Goal: Transaction & Acquisition: Purchase product/service

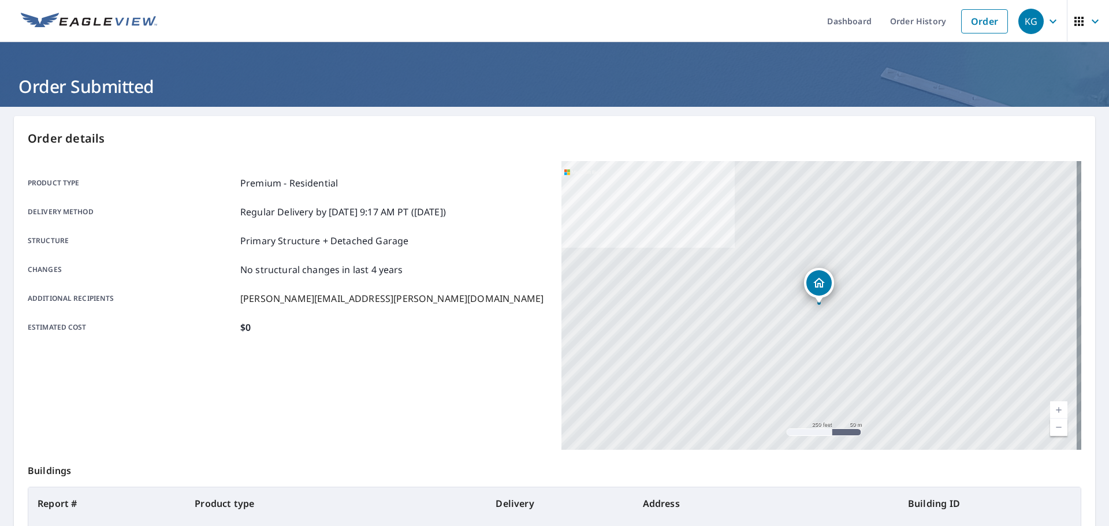
scroll to position [110, 0]
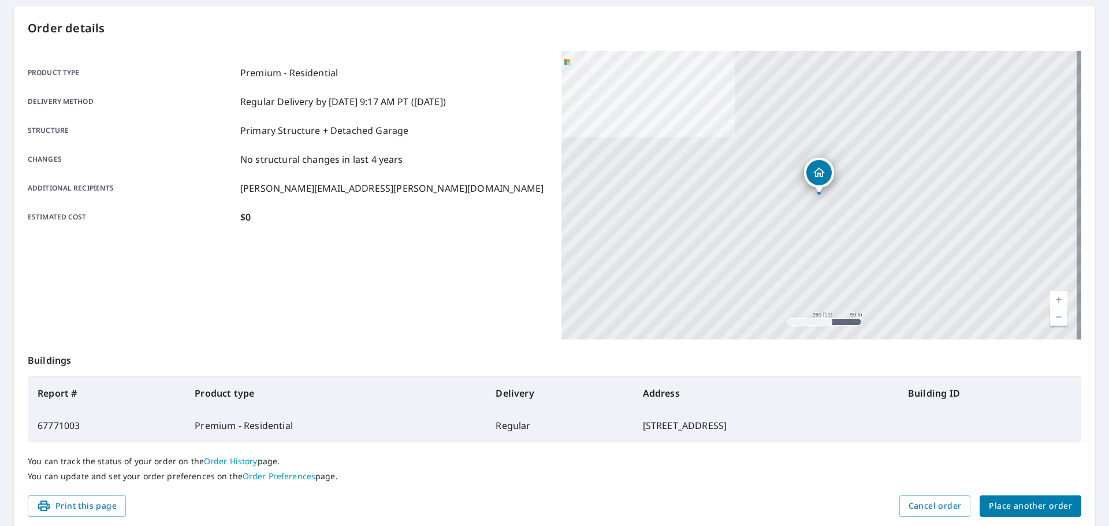
click at [995, 513] on span "Place another order" at bounding box center [1030, 506] width 83 height 14
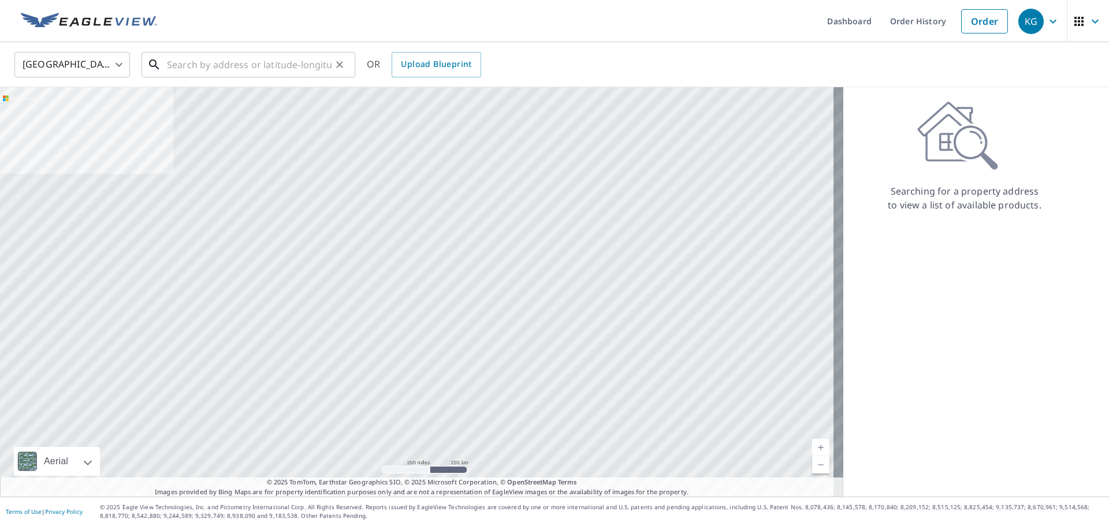
click at [261, 62] on input "text" at bounding box center [249, 65] width 165 height 32
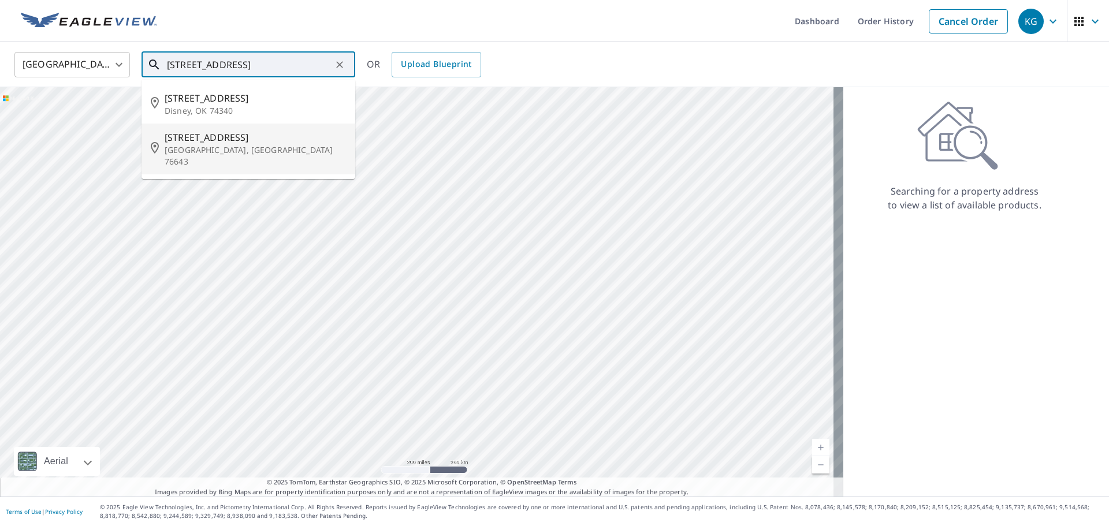
click at [229, 139] on span "[STREET_ADDRESS]" at bounding box center [255, 138] width 181 height 14
type input "[STREET_ADDRESS]"
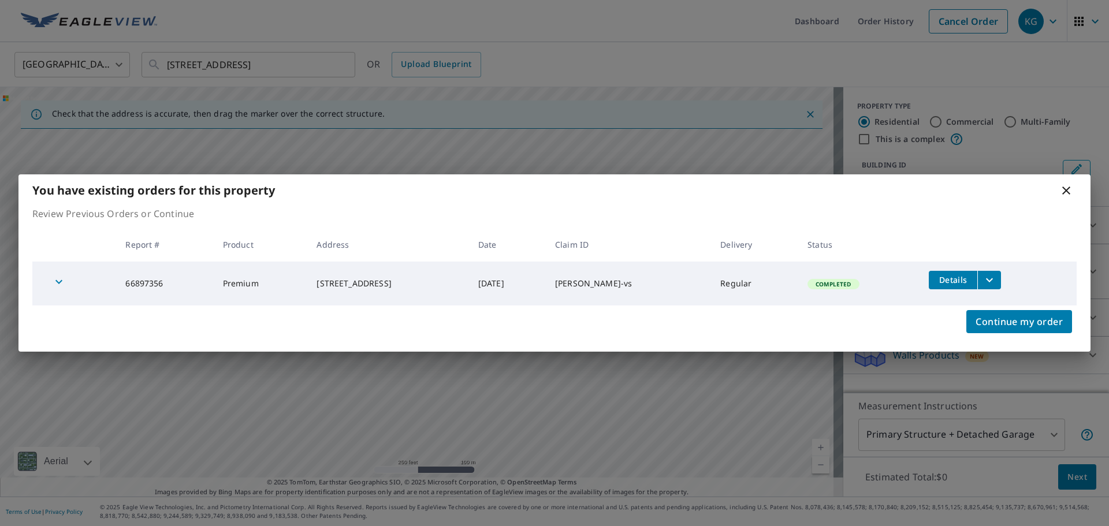
click at [993, 282] on icon "filesDropdownBtn-66897356" at bounding box center [990, 280] width 14 height 14
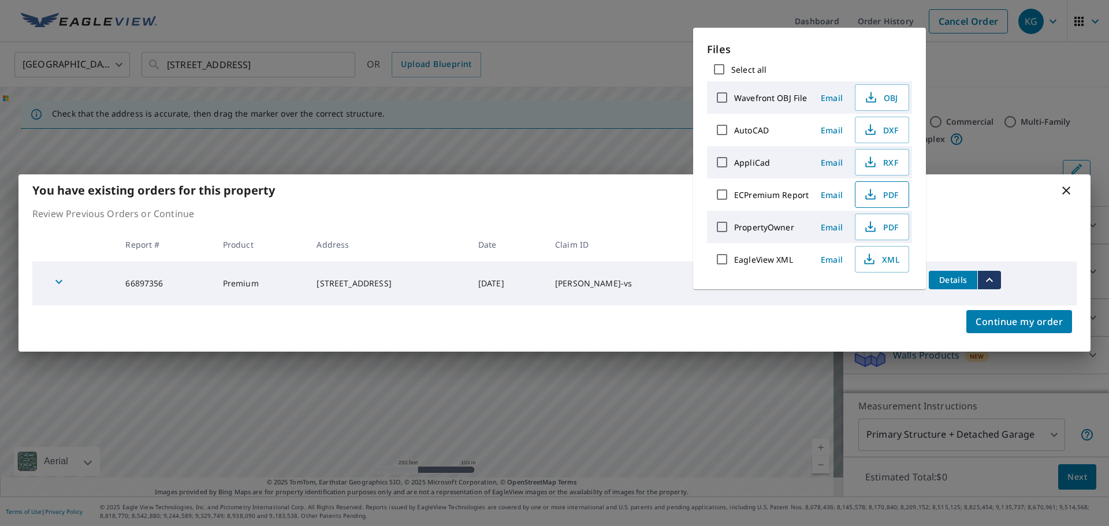
click at [872, 192] on icon "button" at bounding box center [871, 195] width 14 height 14
click at [1067, 189] on icon at bounding box center [1067, 191] width 14 height 14
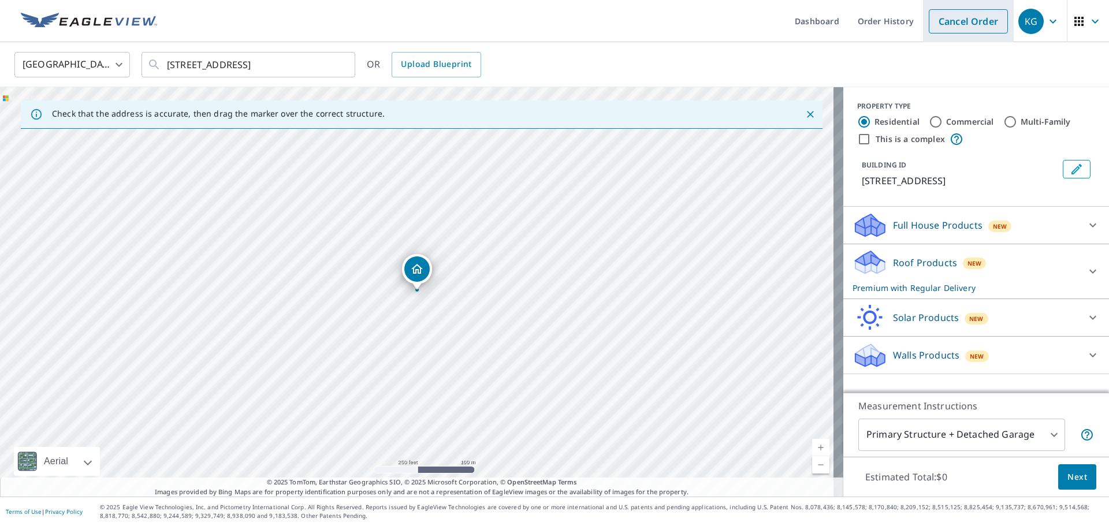
click at [937, 18] on link "Cancel Order" at bounding box center [968, 21] width 79 height 24
